Goal: Task Accomplishment & Management: Manage account settings

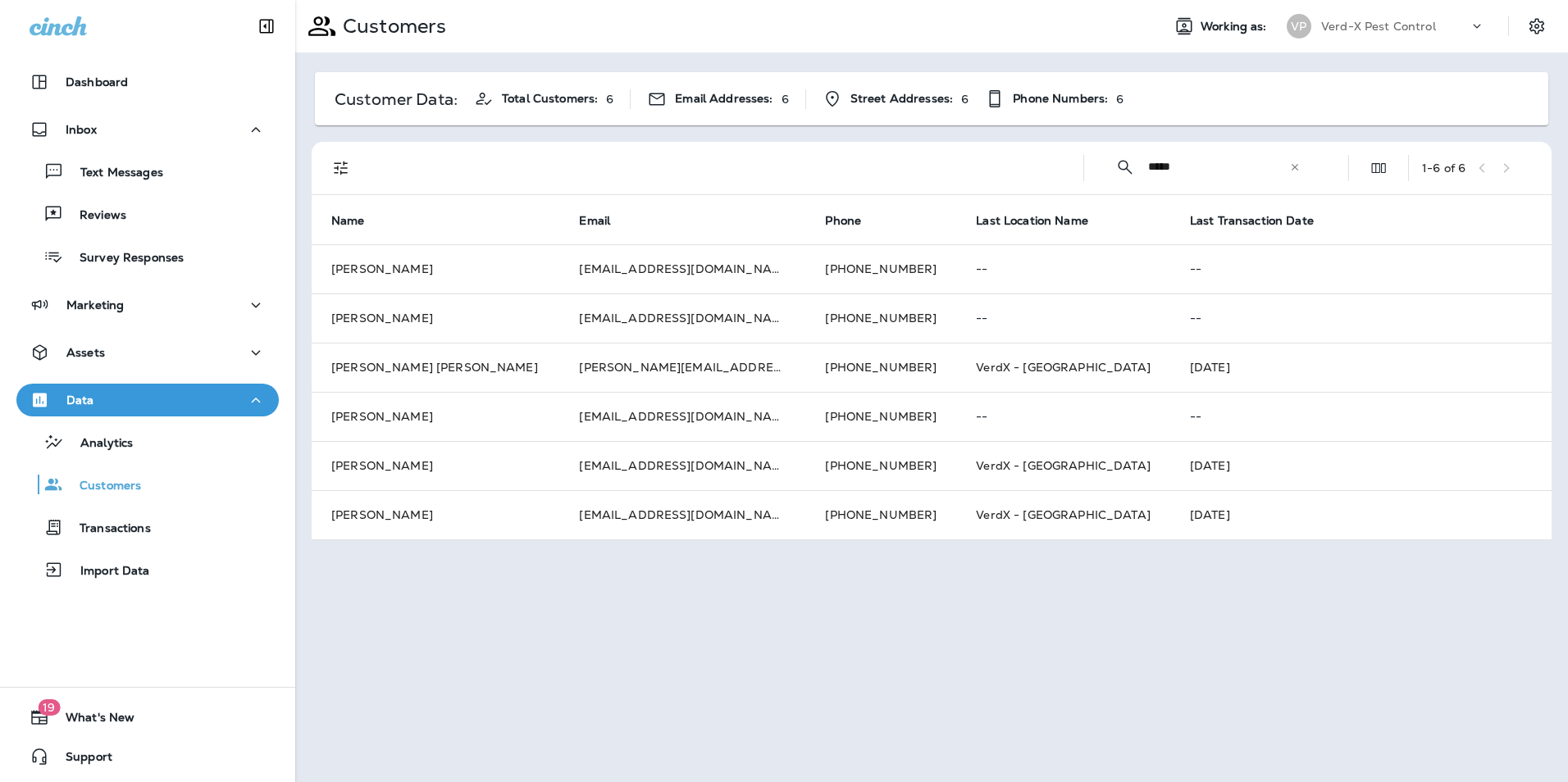
click at [1301, 170] on div "​ ***** ​ ​" at bounding box center [1208, 167] width 221 height 43
drag, startPoint x: 1184, startPoint y: 173, endPoint x: 1067, endPoint y: 168, distance: 117.1
click at [1098, 174] on div "​ ***** ​ ​" at bounding box center [1208, 167] width 221 height 43
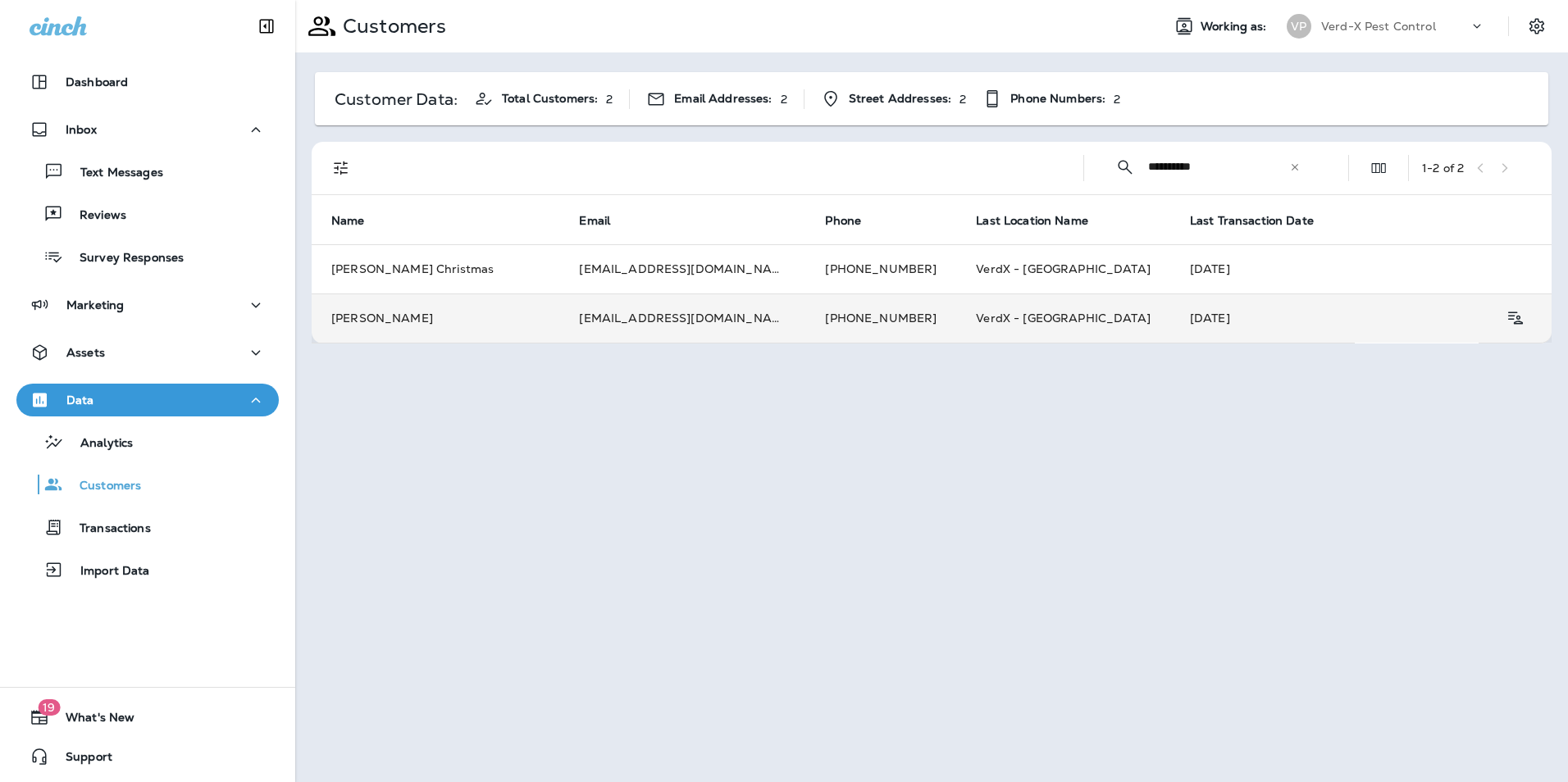
type input "**********"
click at [567, 307] on td "[EMAIL_ADDRESS][DOMAIN_NAME]" at bounding box center [681, 318] width 246 height 49
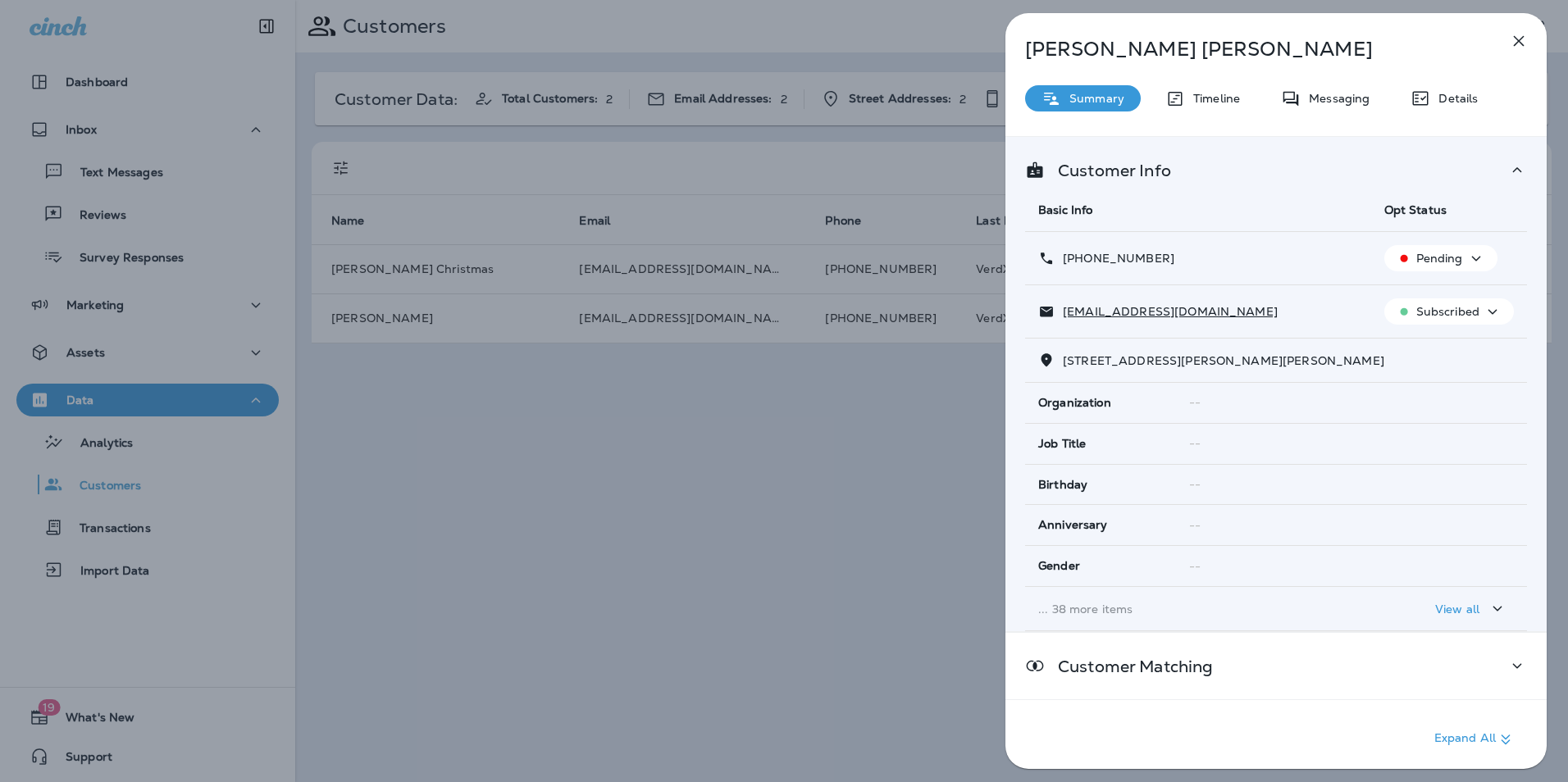
click at [1344, 106] on div "Messaging" at bounding box center [1325, 98] width 121 height 27
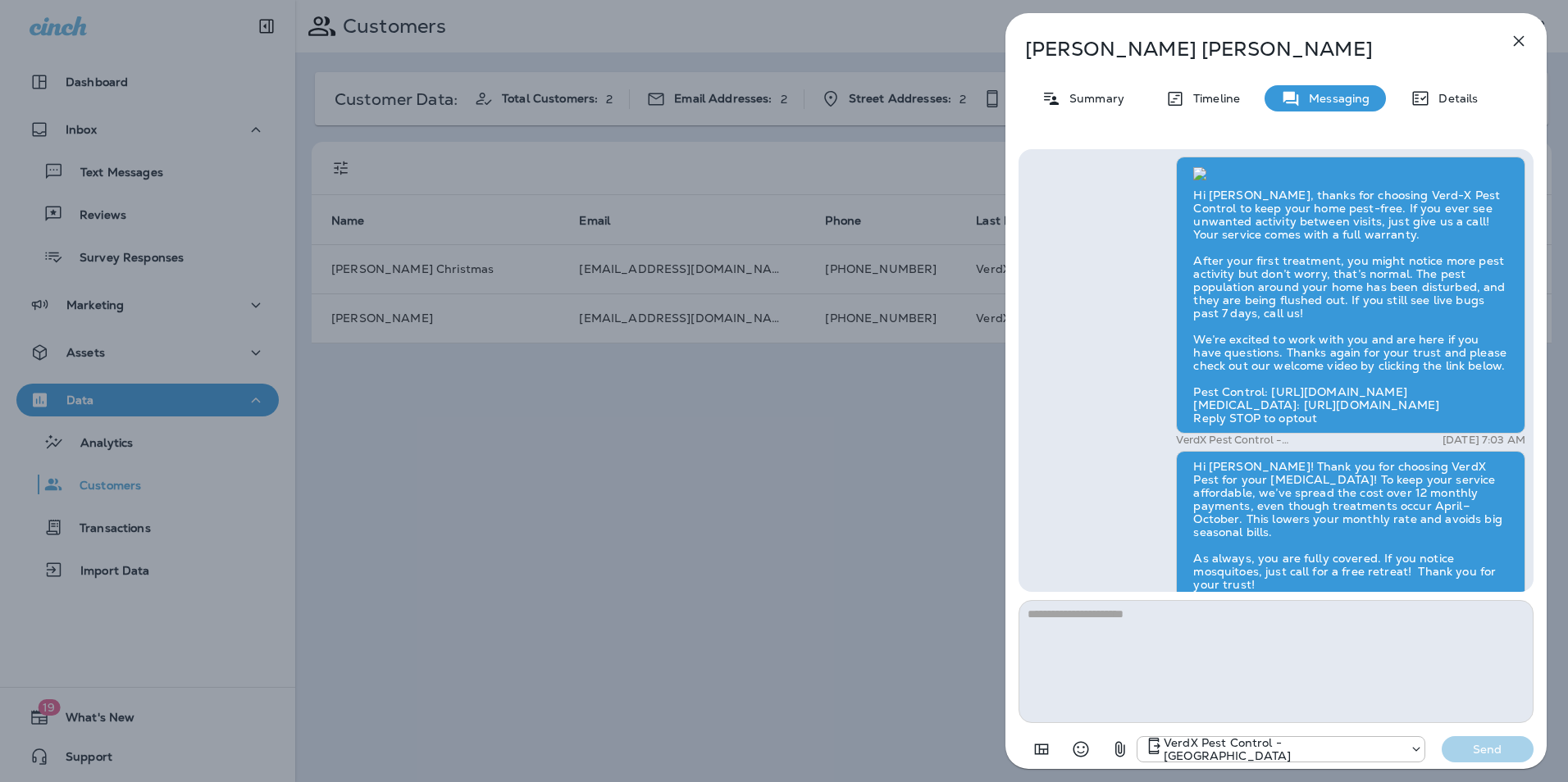
scroll to position [-410, 0]
drag, startPoint x: 1517, startPoint y: 45, endPoint x: 1187, endPoint y: 7, distance: 332.2
click at [1517, 45] on icon "button" at bounding box center [1519, 41] width 20 height 20
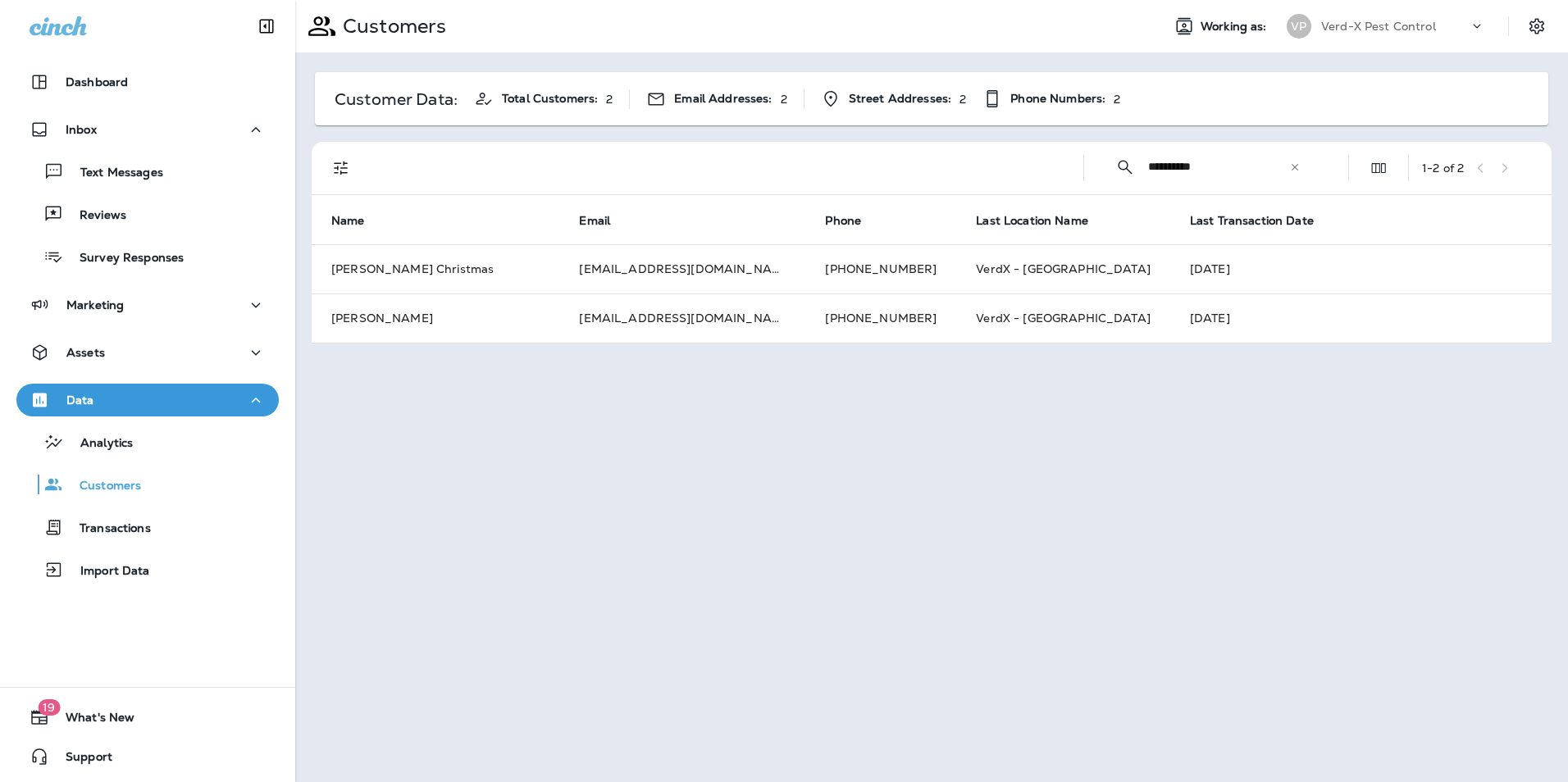
click at [1295, 165] on icon at bounding box center [1295, 168] width 12 height 12
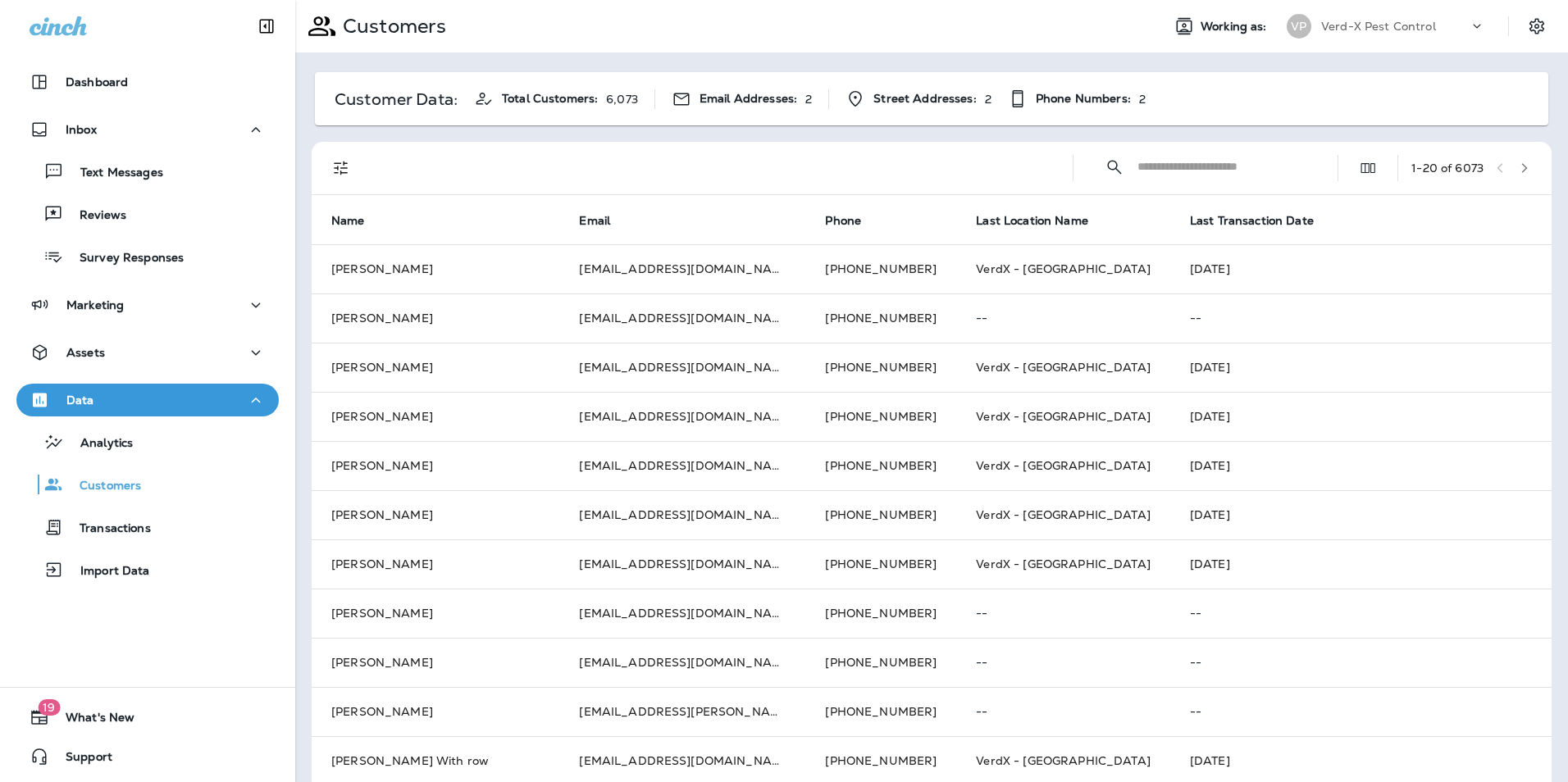
click at [1195, 162] on input "text" at bounding box center [1222, 167] width 171 height 43
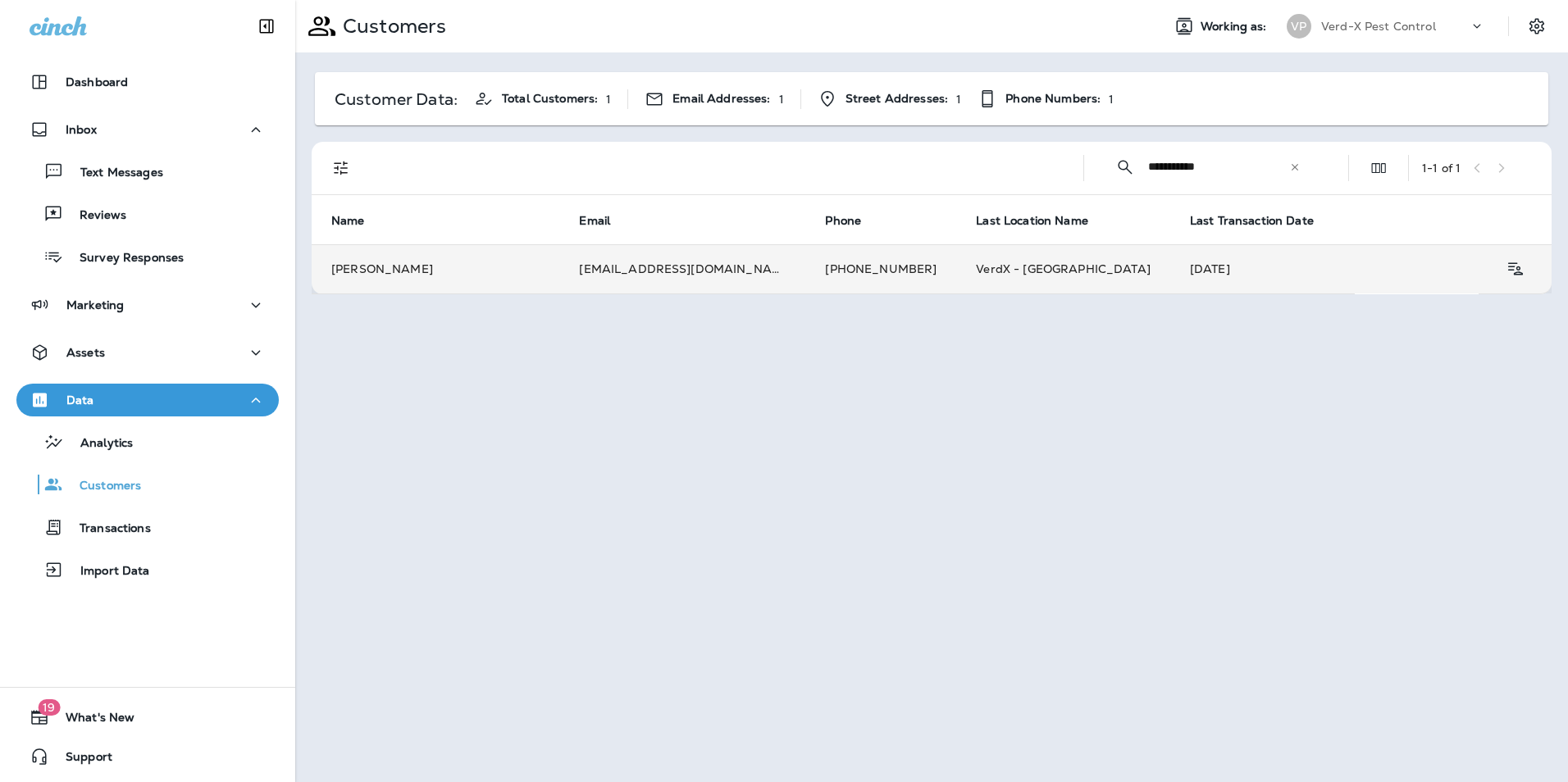
type input "**********"
click at [651, 278] on td "[EMAIL_ADDRESS][DOMAIN_NAME]" at bounding box center [681, 270] width 246 height 49
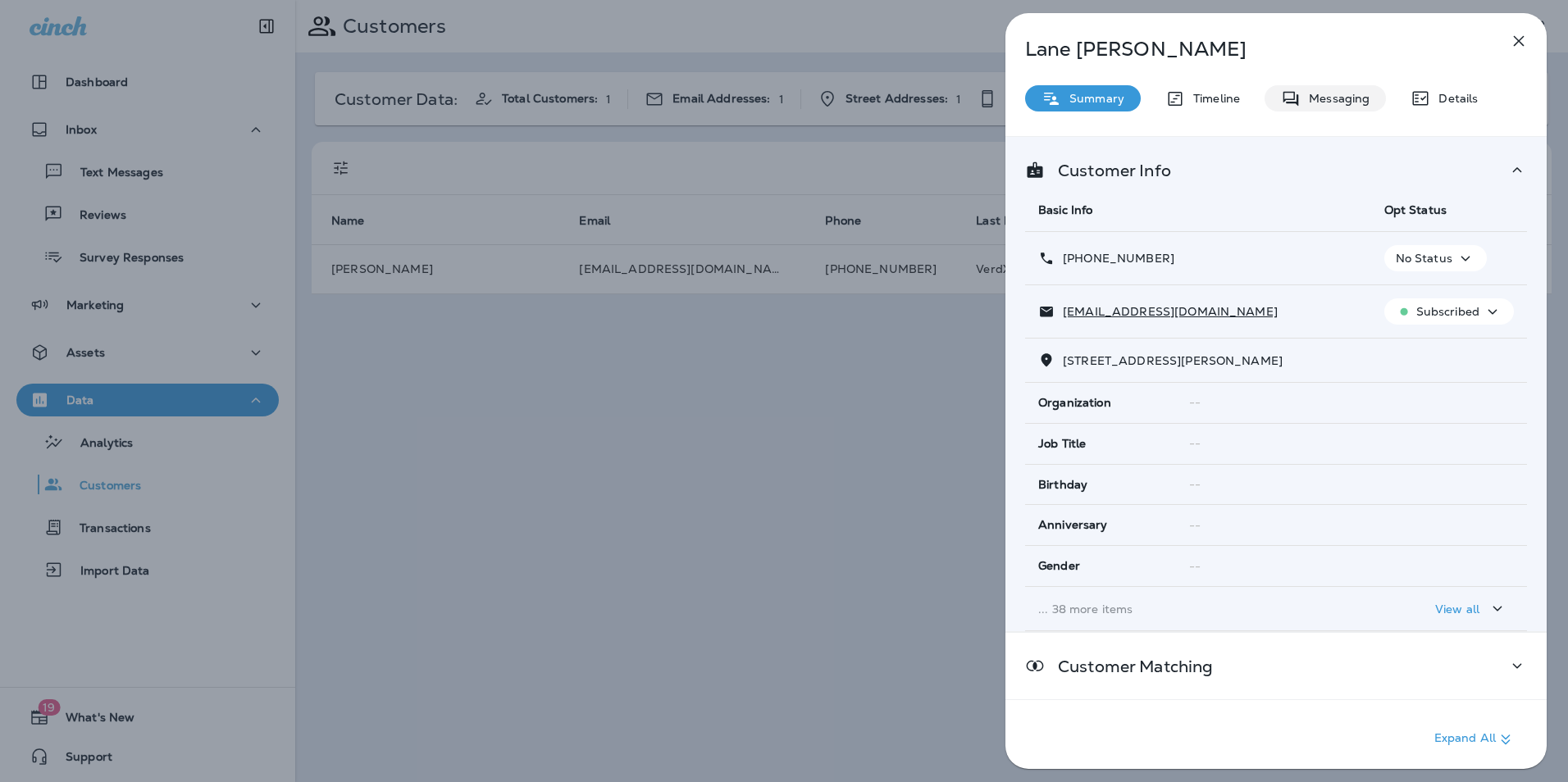
click at [1307, 101] on p "Messaging" at bounding box center [1335, 98] width 69 height 13
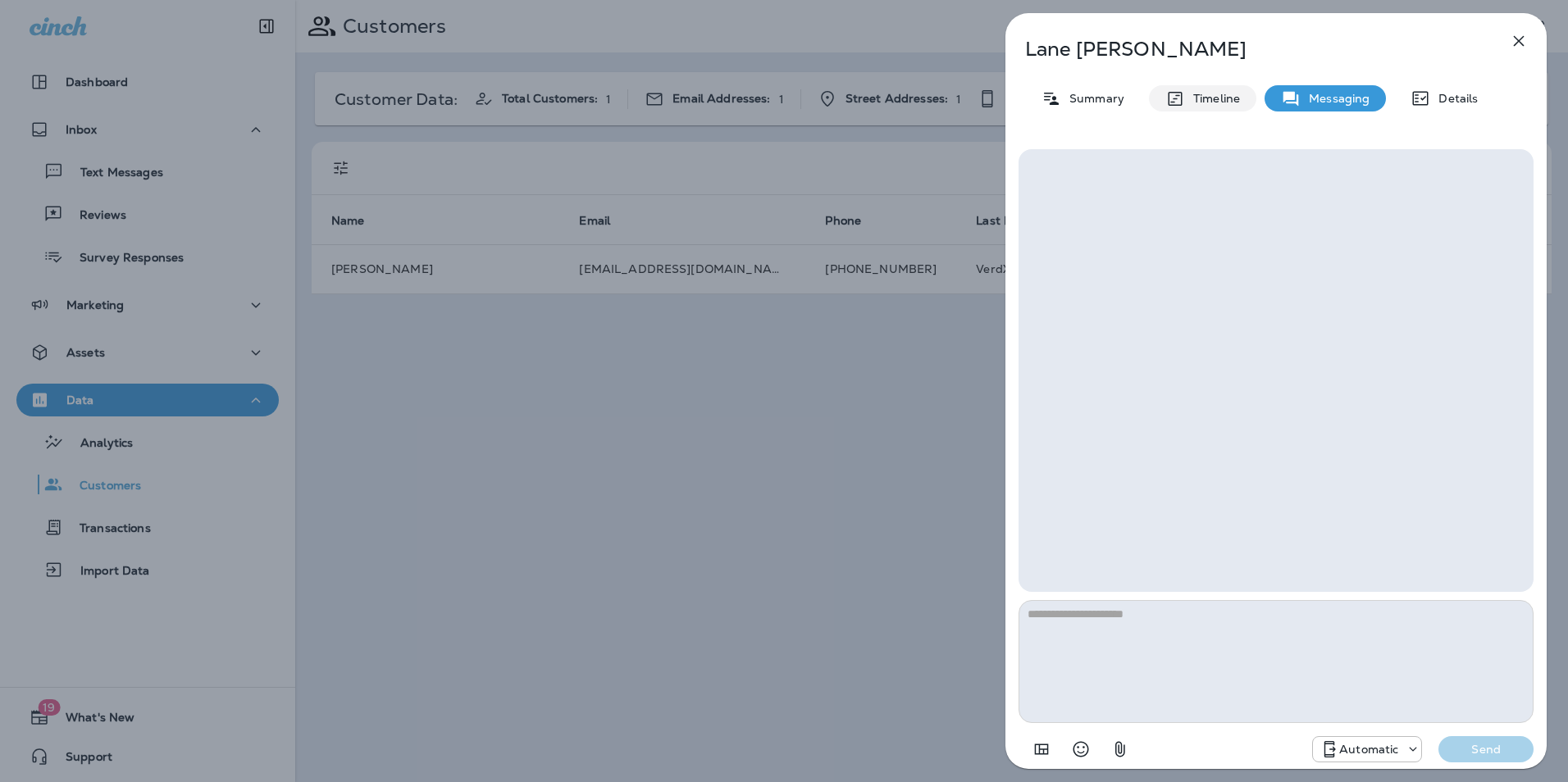
click at [1206, 105] on p "Timeline" at bounding box center [1213, 98] width 55 height 13
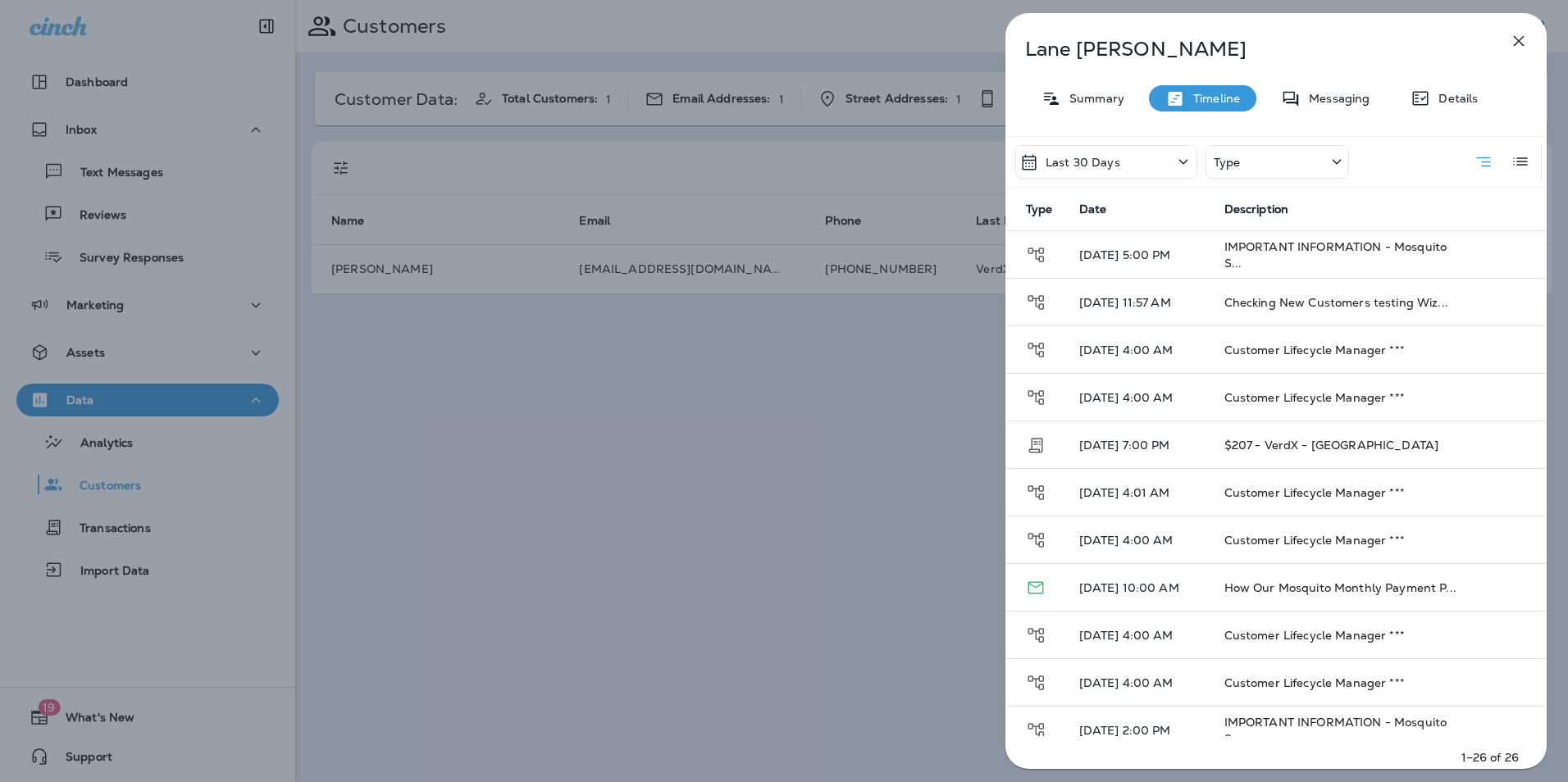
click at [1253, 165] on div "Type" at bounding box center [1277, 162] width 143 height 34
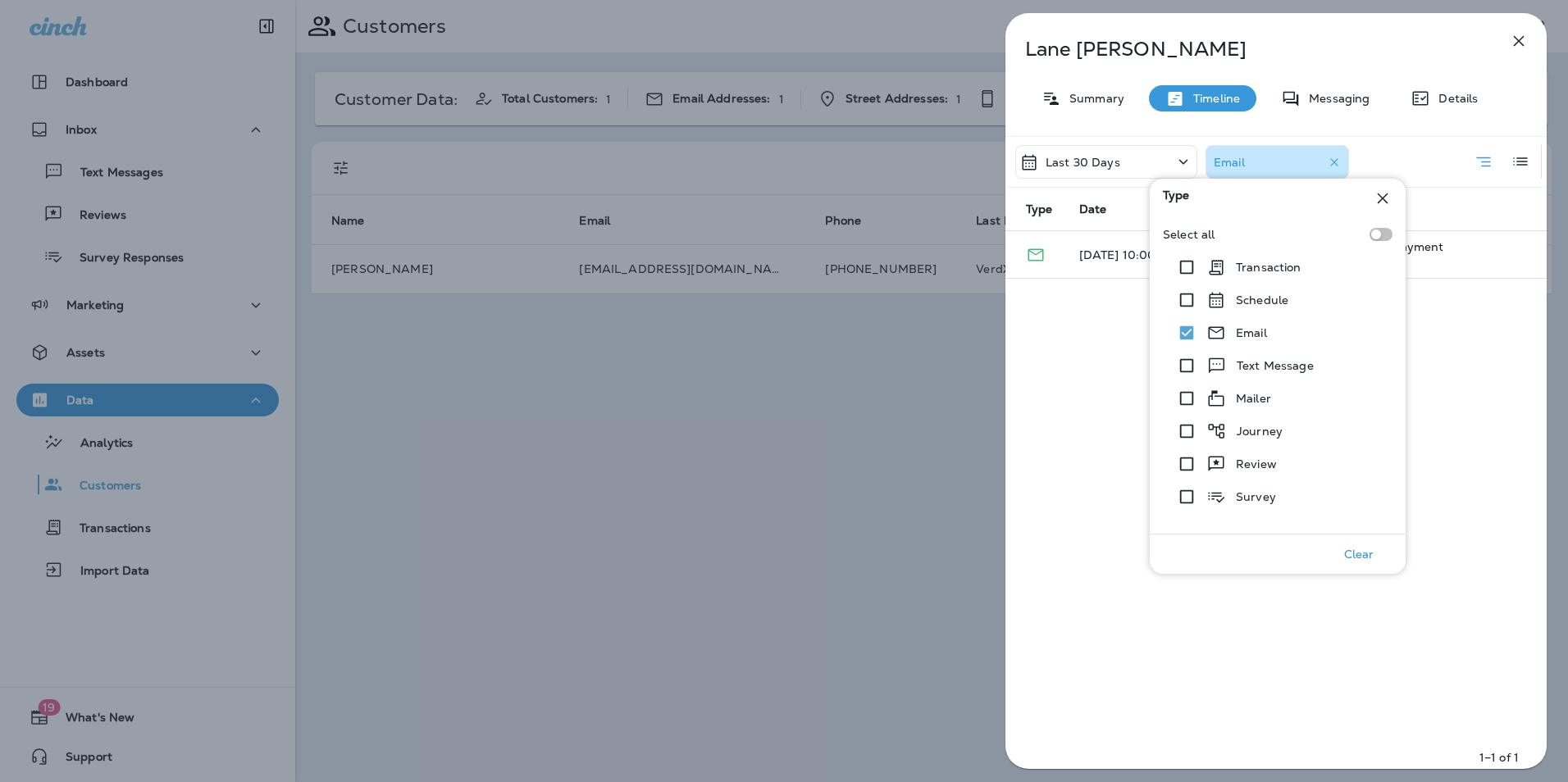
click at [1055, 511] on div "Last 30 Days Email Type Date Description [DATE] 10:00 AM How Our Mosquito Month…" at bounding box center [1276, 457] width 541 height 643
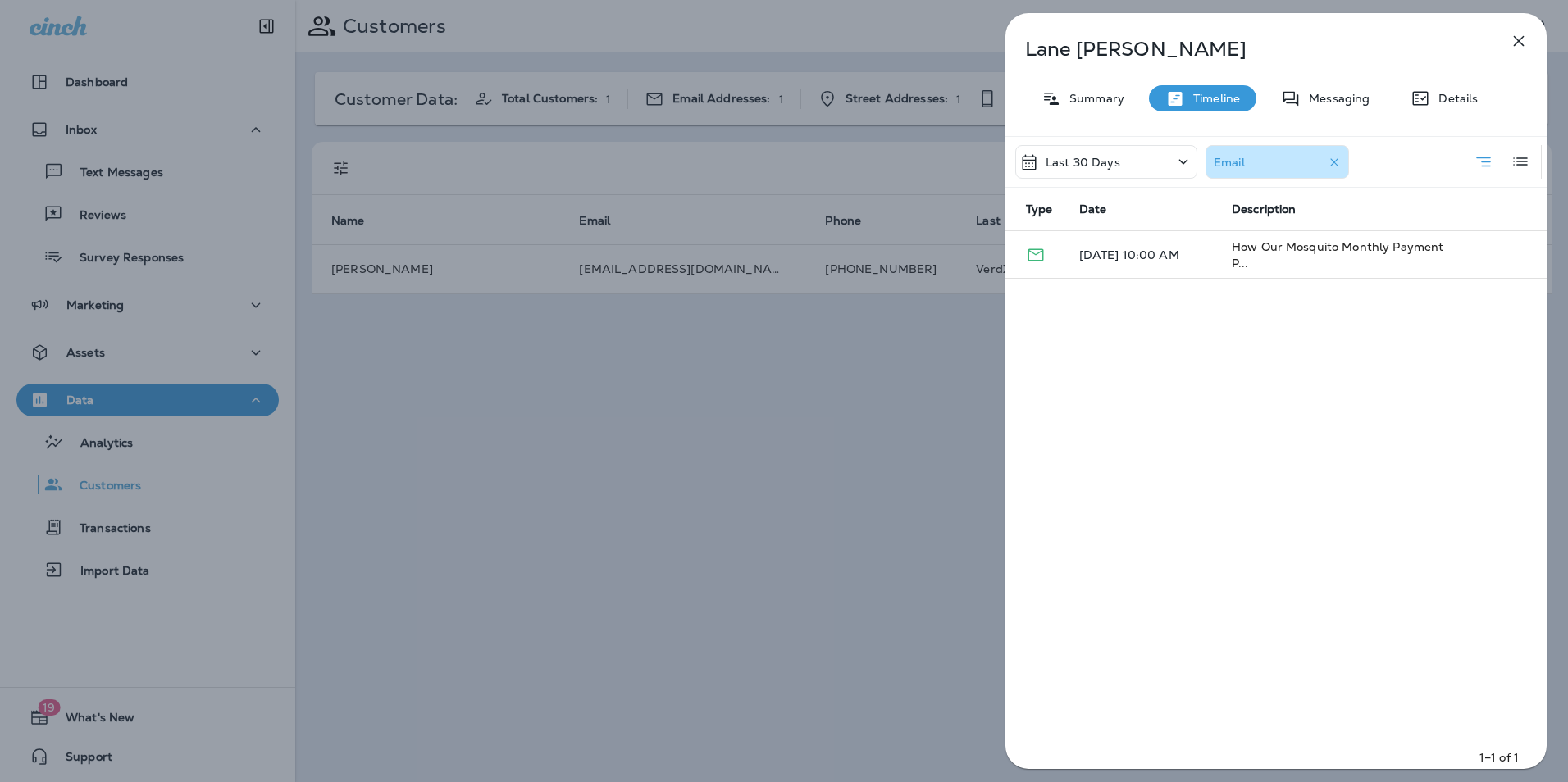
click at [1518, 39] on icon "button" at bounding box center [1519, 41] width 11 height 11
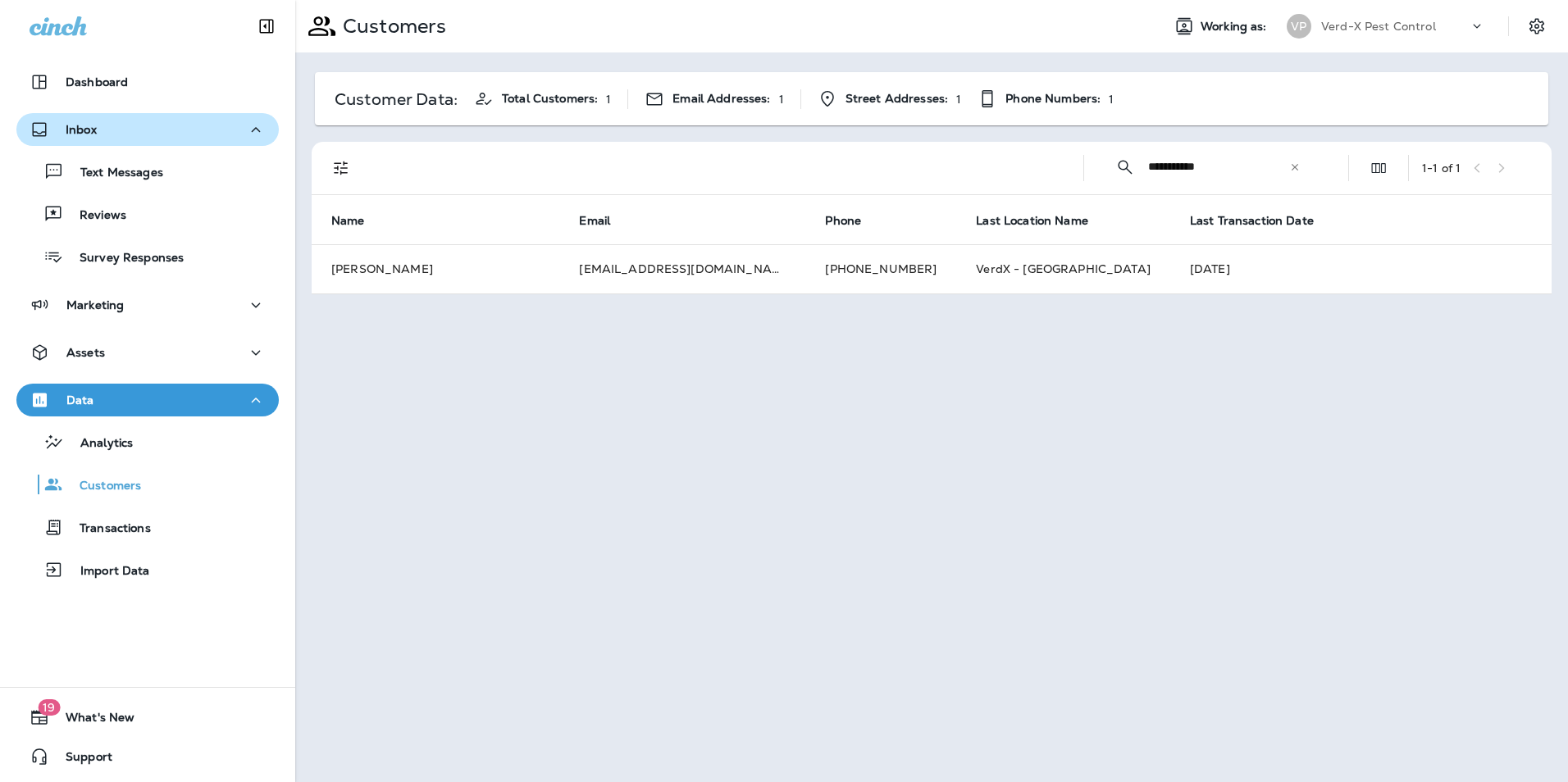
click at [93, 126] on p "Inbox" at bounding box center [81, 129] width 32 height 13
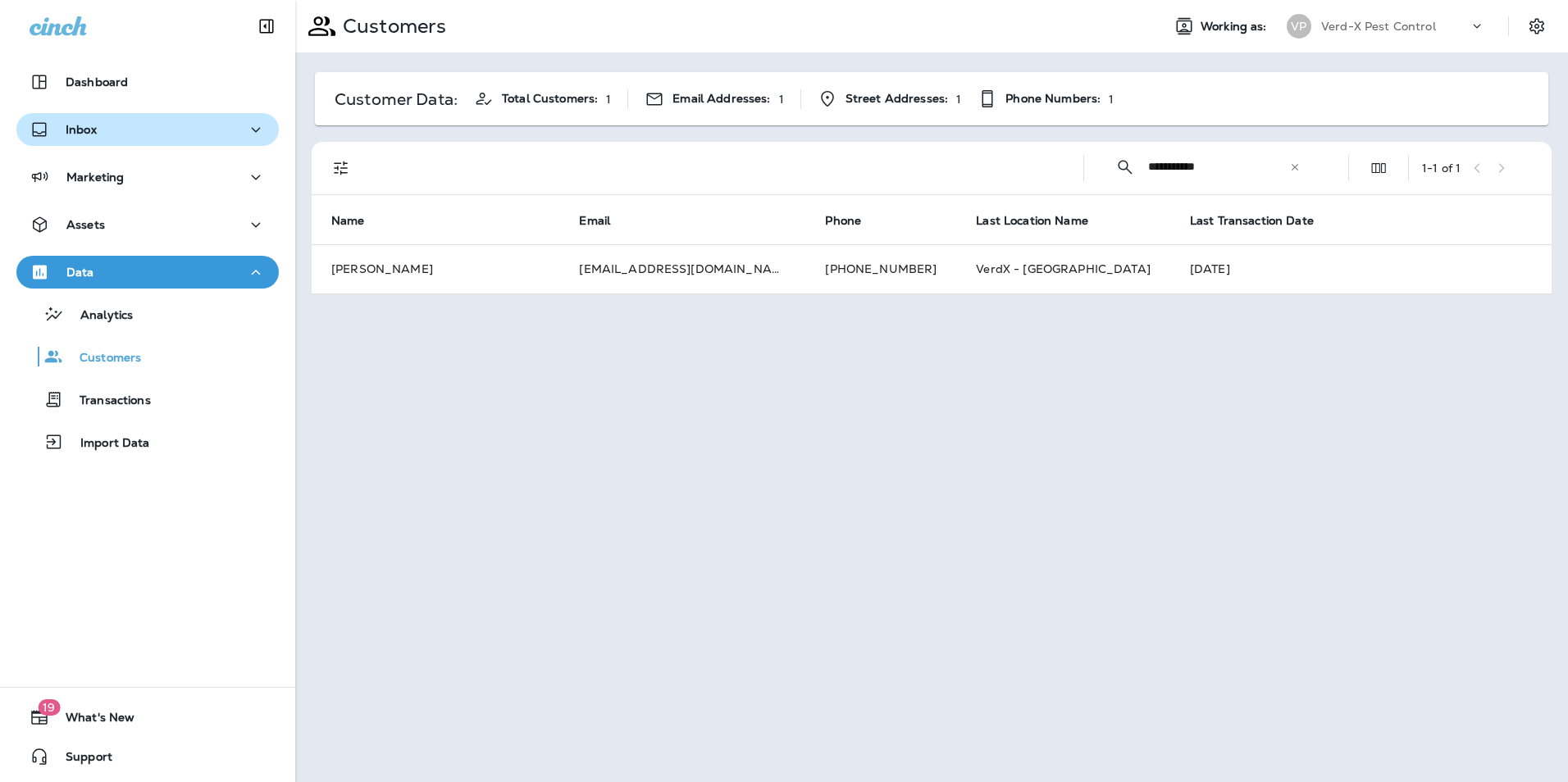
click at [94, 138] on div "Inbox" at bounding box center [63, 129] width 67 height 21
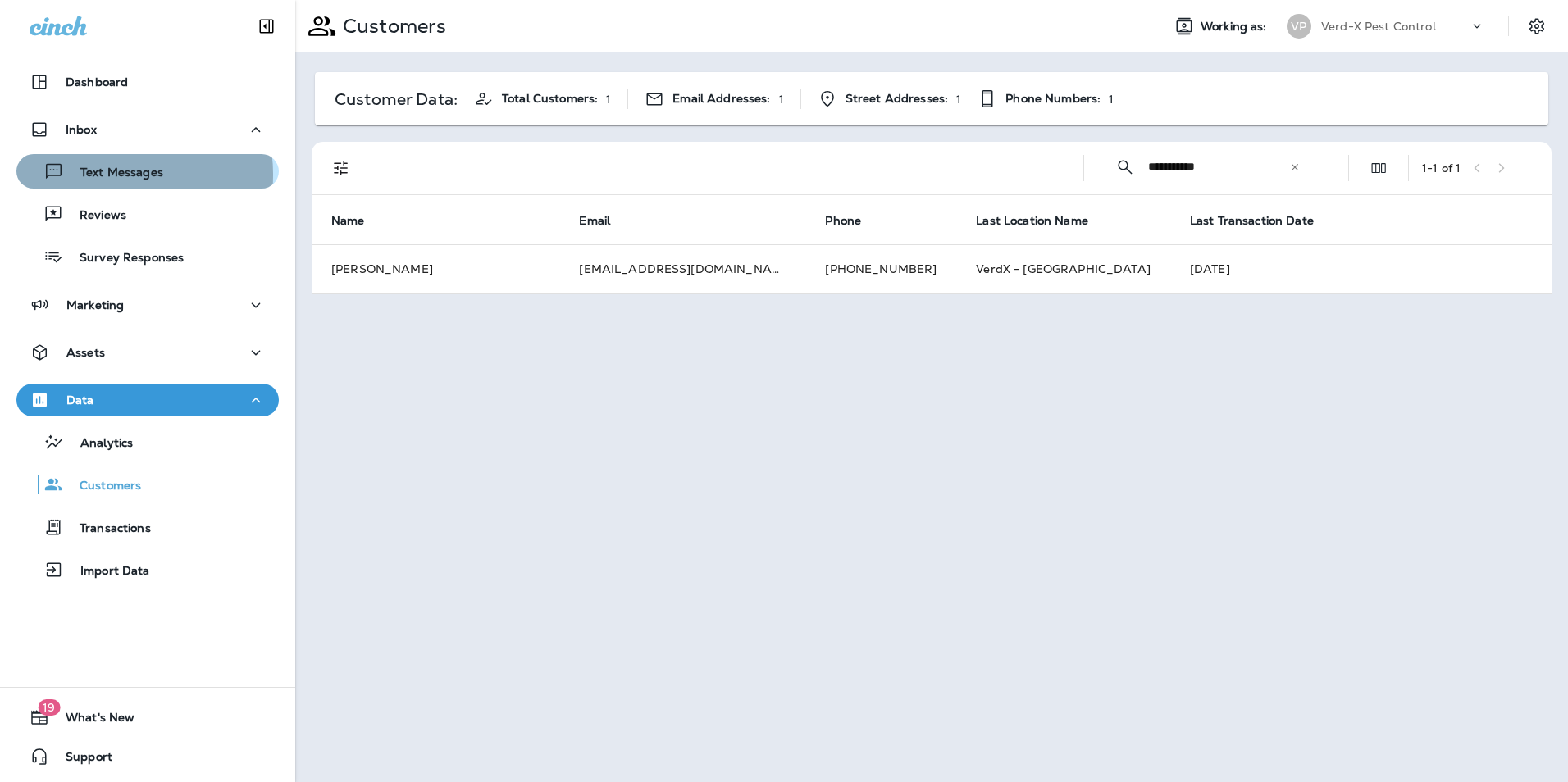
click at [108, 175] on p "Text Messages" at bounding box center [114, 174] width 100 height 16
